Goal: Information Seeking & Learning: Learn about a topic

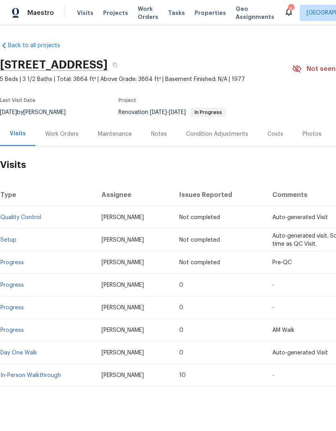
click at [85, 15] on span "Visits" at bounding box center [85, 13] width 17 height 8
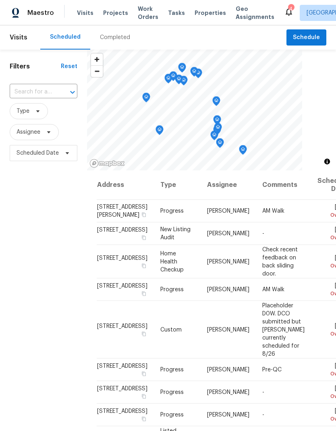
click at [116, 36] on div "Completed" at bounding box center [115, 37] width 30 height 8
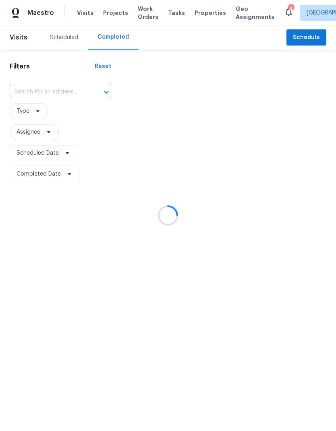
click at [56, 91] on input "text" at bounding box center [49, 92] width 79 height 12
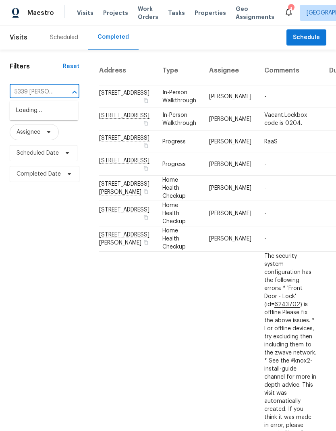
type input "5339 [PERSON_NAME]"
click at [41, 115] on li "[STREET_ADDRESS][PERSON_NAME]" at bounding box center [44, 115] width 68 height 22
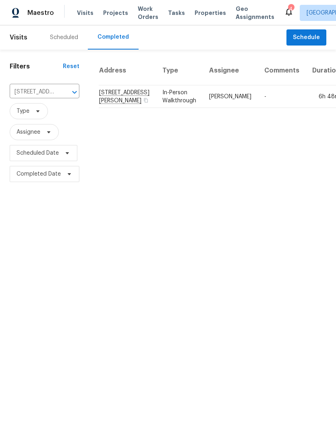
click at [108, 108] on td "[STREET_ADDRESS][PERSON_NAME]" at bounding box center [127, 96] width 57 height 23
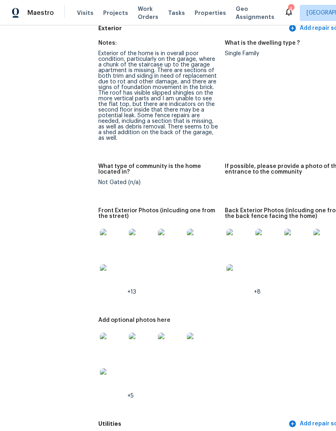
scroll to position [357, 0]
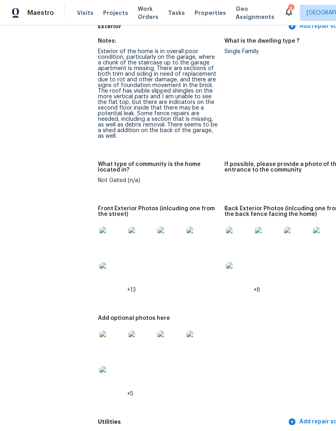
click at [226, 270] on img at bounding box center [239, 275] width 26 height 26
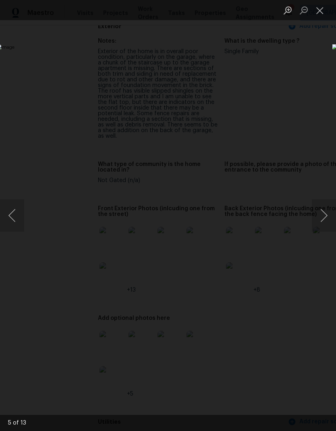
click at [327, 214] on button "Next image" at bounding box center [324, 215] width 24 height 32
click at [320, 213] on button "Next image" at bounding box center [324, 215] width 24 height 32
click at [319, 214] on button "Next image" at bounding box center [324, 215] width 24 height 32
click at [317, 215] on button "Next image" at bounding box center [324, 215] width 24 height 32
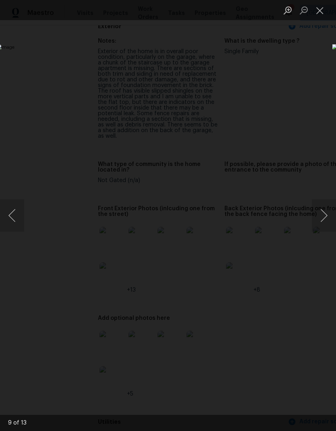
click at [318, 215] on button "Next image" at bounding box center [324, 215] width 24 height 32
click at [316, 217] on button "Next image" at bounding box center [324, 215] width 24 height 32
click at [321, 214] on button "Next image" at bounding box center [324, 215] width 24 height 32
click at [320, 215] on button "Next image" at bounding box center [324, 215] width 24 height 32
click at [320, 216] on button "Next image" at bounding box center [324, 215] width 24 height 32
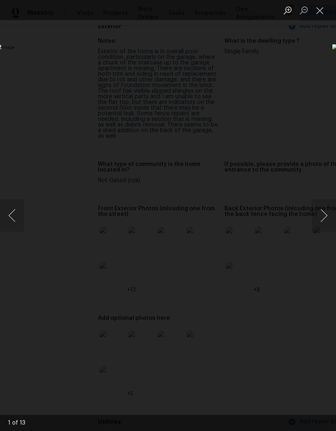
click at [321, 216] on button "Next image" at bounding box center [324, 215] width 24 height 32
click at [325, 212] on button "Next image" at bounding box center [324, 215] width 24 height 32
click at [325, 205] on button "Next image" at bounding box center [324, 215] width 24 height 32
click at [275, 363] on div "Lightbox" at bounding box center [168, 215] width 336 height 431
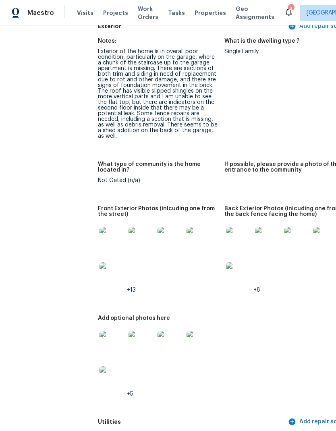
click at [100, 378] on img at bounding box center [113, 379] width 26 height 26
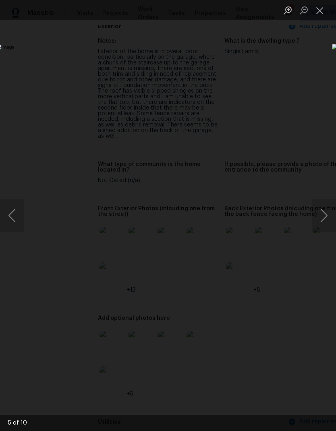
click at [320, 216] on button "Next image" at bounding box center [324, 215] width 24 height 32
click at [322, 216] on button "Next image" at bounding box center [324, 215] width 24 height 32
click at [322, 217] on button "Next image" at bounding box center [324, 215] width 24 height 32
click at [264, 366] on div "Lightbox" at bounding box center [168, 215] width 336 height 431
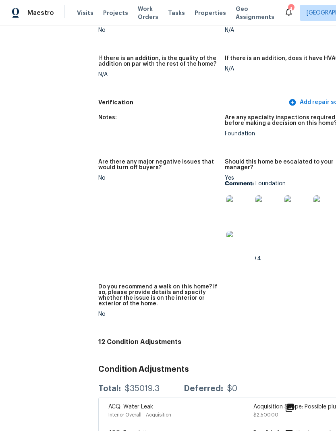
scroll to position [2498, 0]
click at [226, 230] on img at bounding box center [239, 243] width 26 height 26
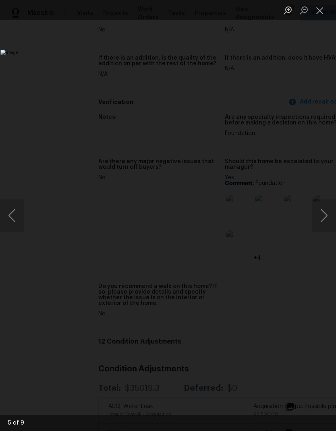
click at [317, 12] on button "Close lightbox" at bounding box center [320, 10] width 16 height 14
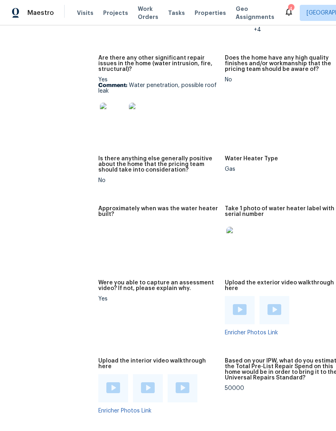
scroll to position [0, 0]
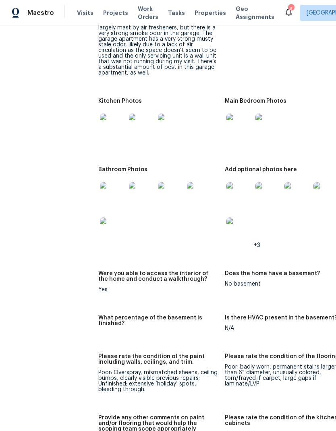
click at [226, 225] on img at bounding box center [239, 231] width 26 height 26
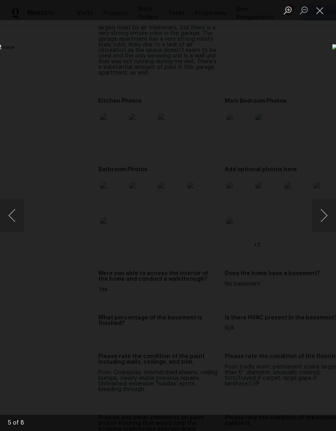
click at [325, 216] on button "Next image" at bounding box center [324, 215] width 24 height 32
click at [324, 215] on button "Next image" at bounding box center [324, 215] width 24 height 32
click at [324, 216] on button "Next image" at bounding box center [324, 215] width 24 height 32
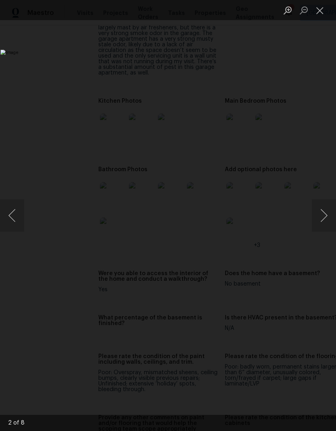
click at [320, 11] on button "Close lightbox" at bounding box center [320, 10] width 16 height 14
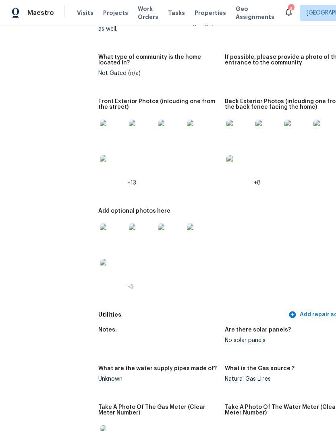
click at [100, 270] on img at bounding box center [113, 272] width 26 height 26
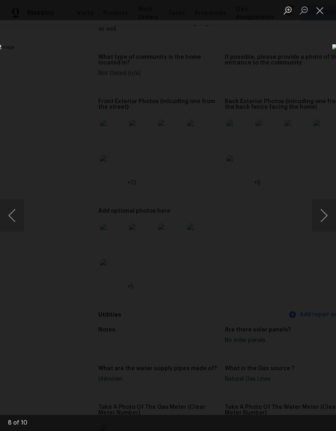
click at [322, 211] on button "Next image" at bounding box center [324, 215] width 24 height 32
click at [323, 213] on button "Next image" at bounding box center [324, 215] width 24 height 32
click at [322, 213] on button "Next image" at bounding box center [324, 215] width 24 height 32
click at [320, 222] on button "Next image" at bounding box center [324, 215] width 24 height 32
click at [322, 224] on button "Next image" at bounding box center [324, 215] width 24 height 32
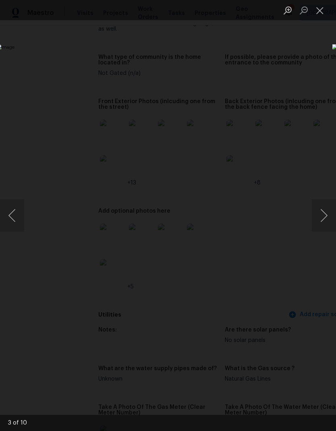
click at [322, 222] on button "Next image" at bounding box center [324, 215] width 24 height 32
click at [324, 219] on button "Next image" at bounding box center [324, 215] width 24 height 32
click at [325, 223] on button "Next image" at bounding box center [324, 215] width 24 height 32
click at [324, 221] on button "Next image" at bounding box center [324, 215] width 24 height 32
click at [324, 219] on button "Next image" at bounding box center [324, 215] width 24 height 32
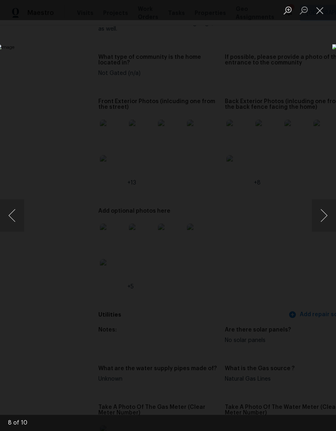
click at [323, 220] on button "Next image" at bounding box center [324, 215] width 24 height 32
click at [323, 218] on button "Next image" at bounding box center [324, 215] width 24 height 32
click at [323, 217] on button "Next image" at bounding box center [324, 215] width 24 height 32
click at [323, 219] on button "Next image" at bounding box center [324, 215] width 24 height 32
click at [273, 352] on div "Lightbox" at bounding box center [168, 215] width 336 height 431
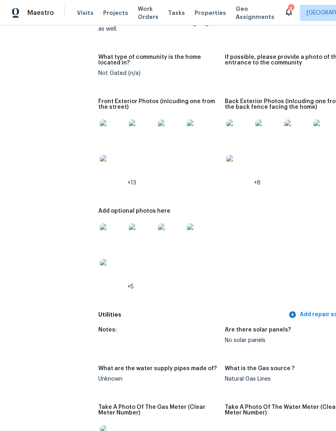
click at [332, 35] on div "All visits [STREET_ADDRESS][PERSON_NAME][PERSON_NAME] Home details Other Visits…" at bounding box center [168, 228] width 336 height 406
